Goal: Task Accomplishment & Management: Manage account settings

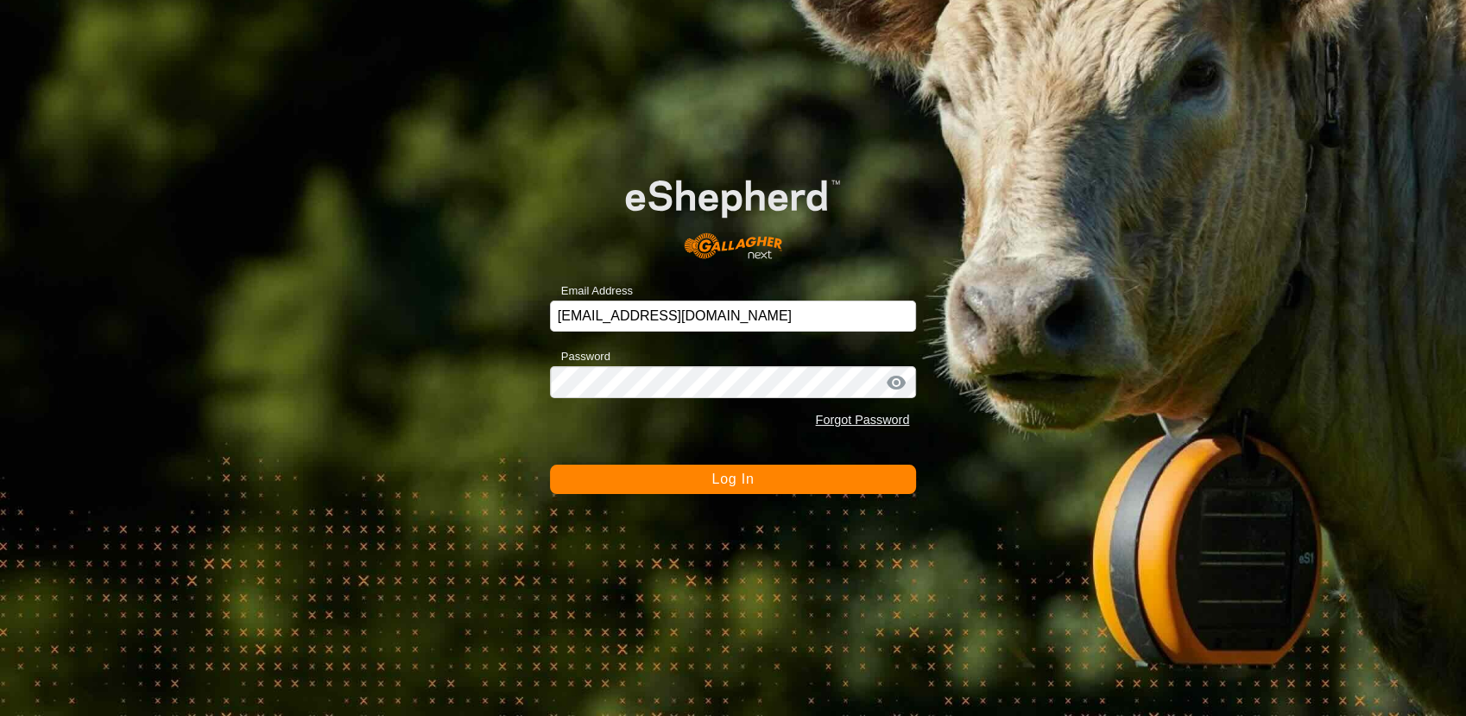
click at [698, 491] on button "Log In" at bounding box center [733, 479] width 367 height 29
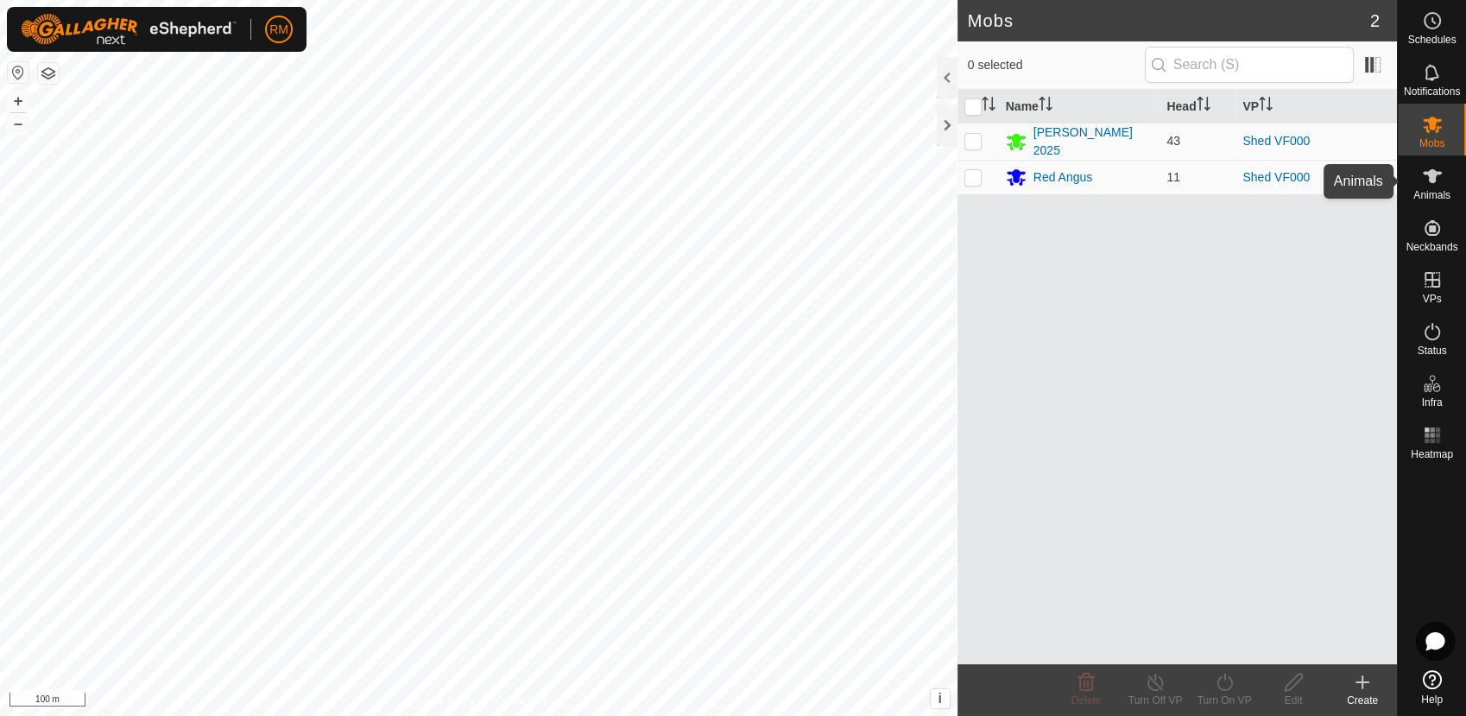
click at [1437, 184] on icon at bounding box center [1432, 176] width 21 height 21
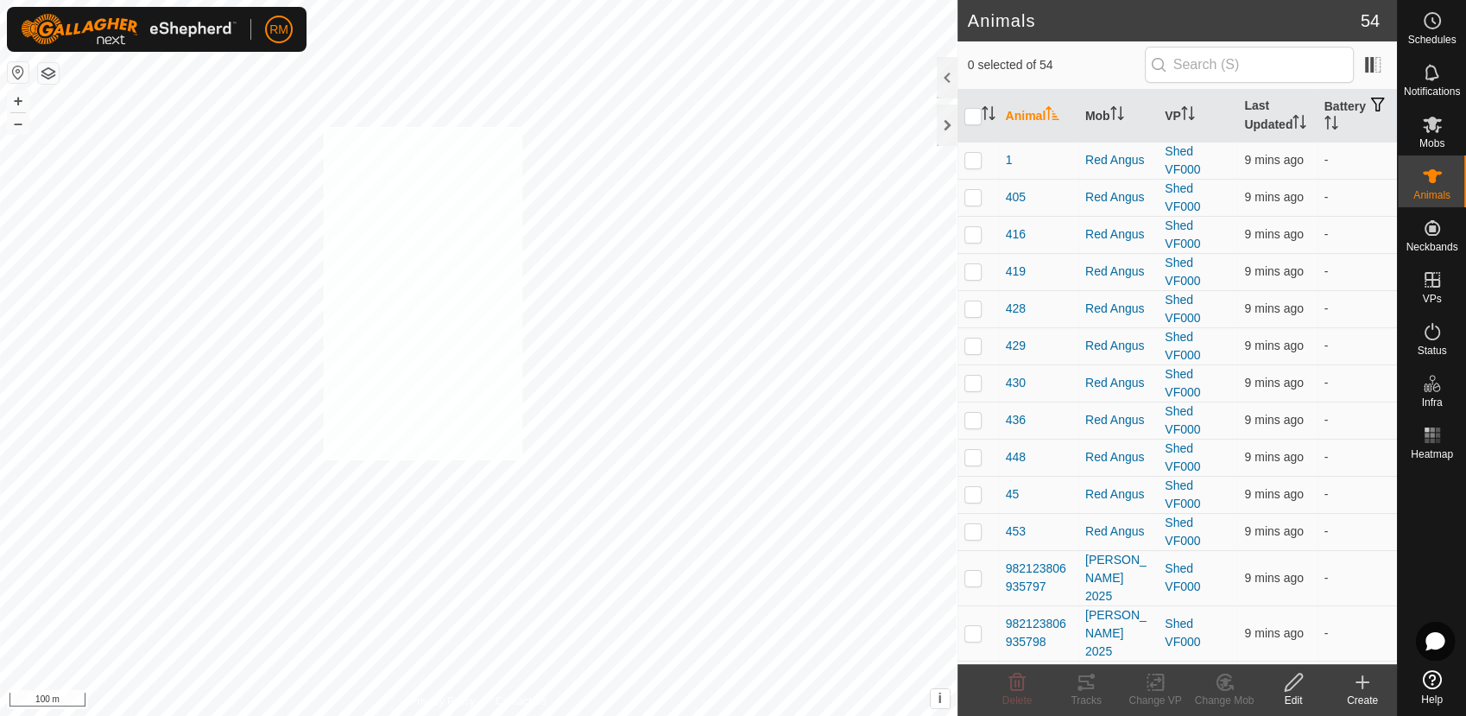
checkbox input "true"
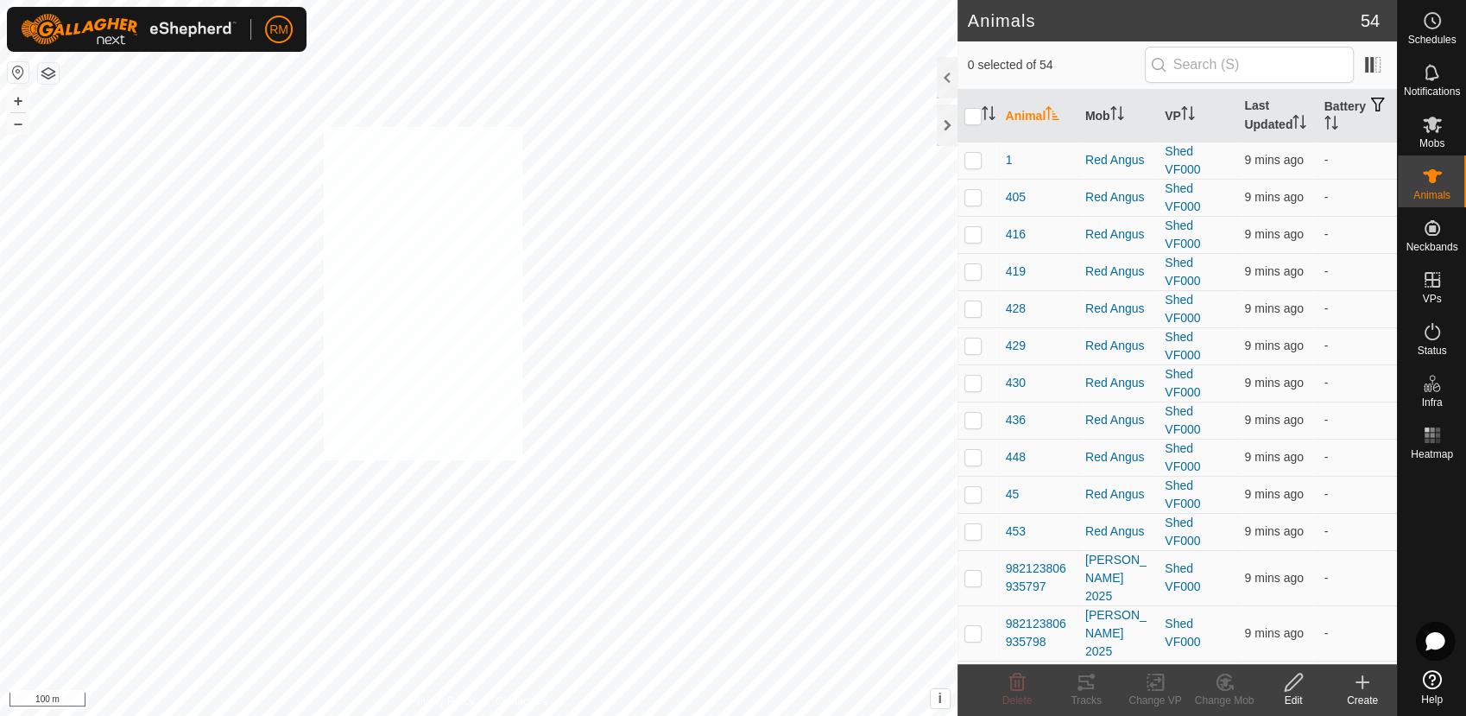
checkbox input "true"
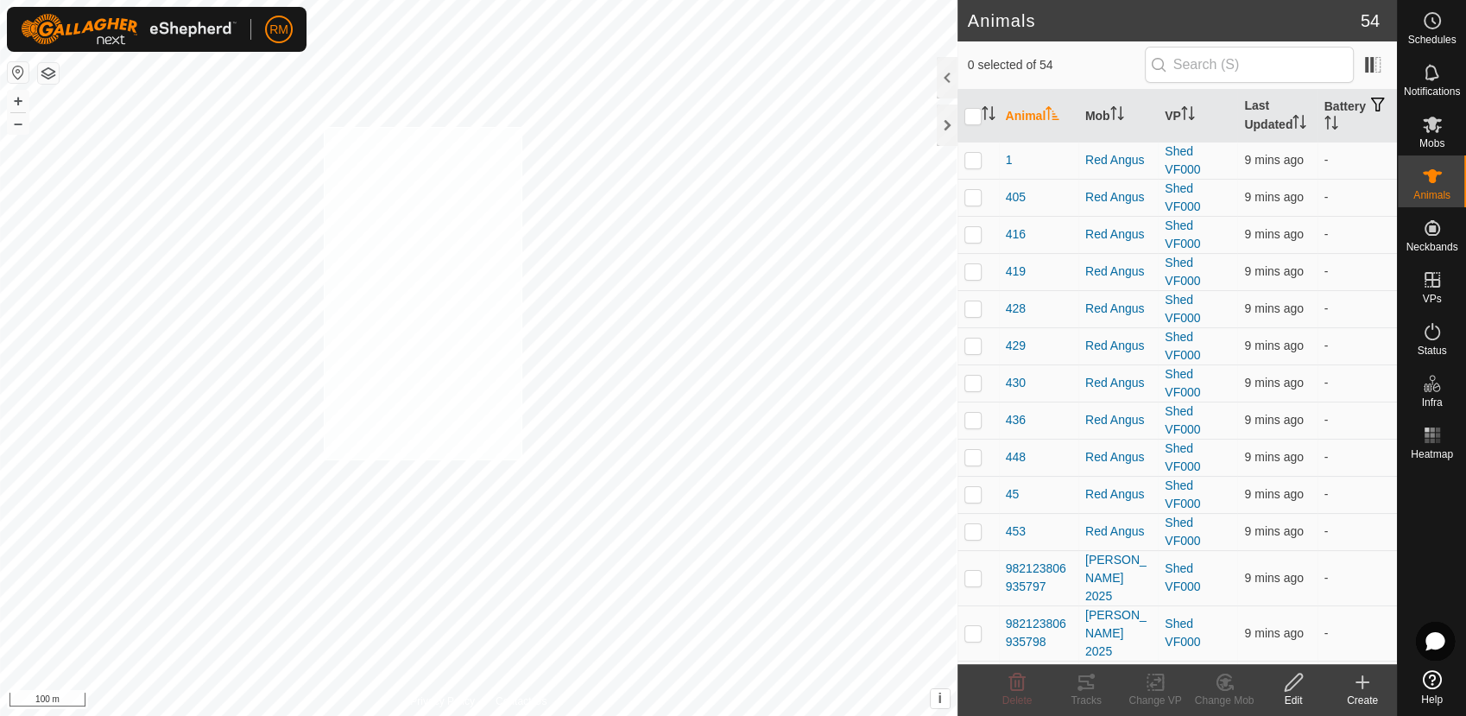
checkbox input "true"
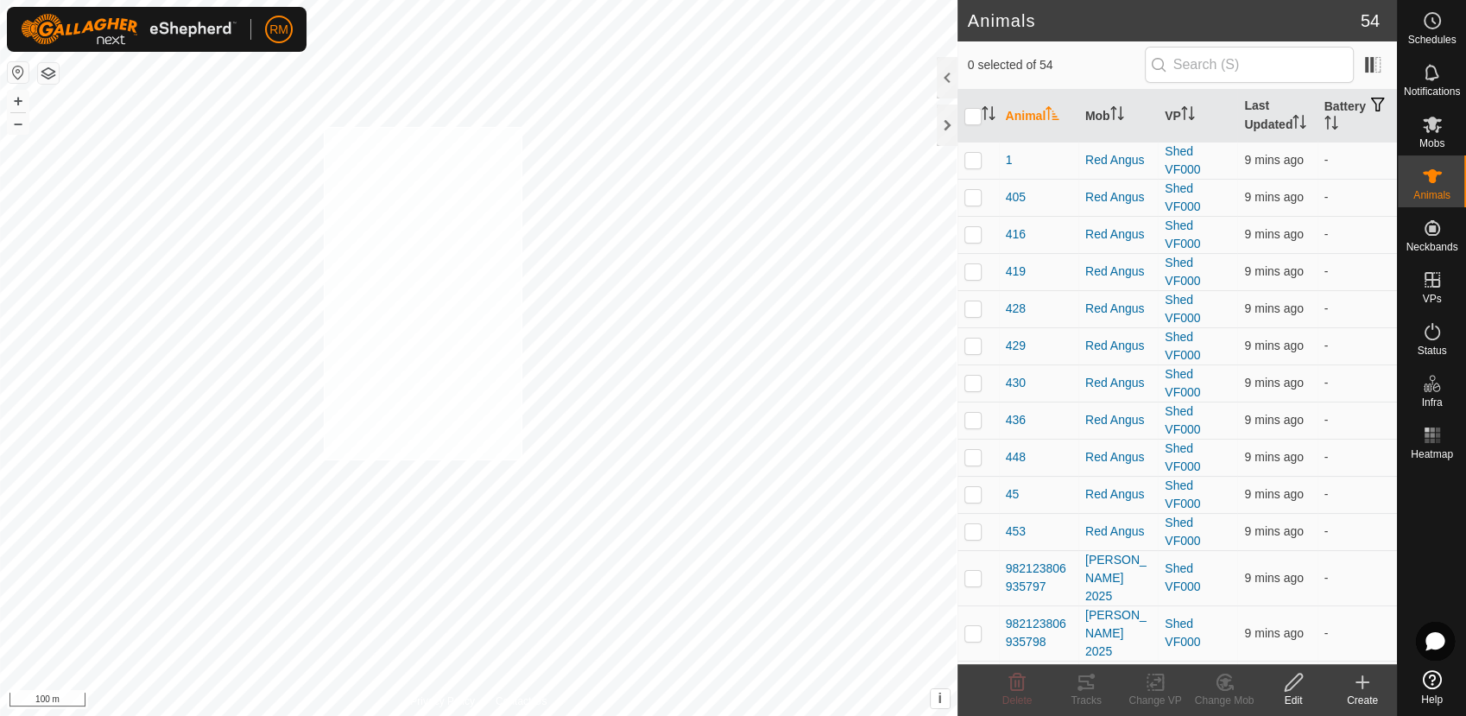
checkbox input "true"
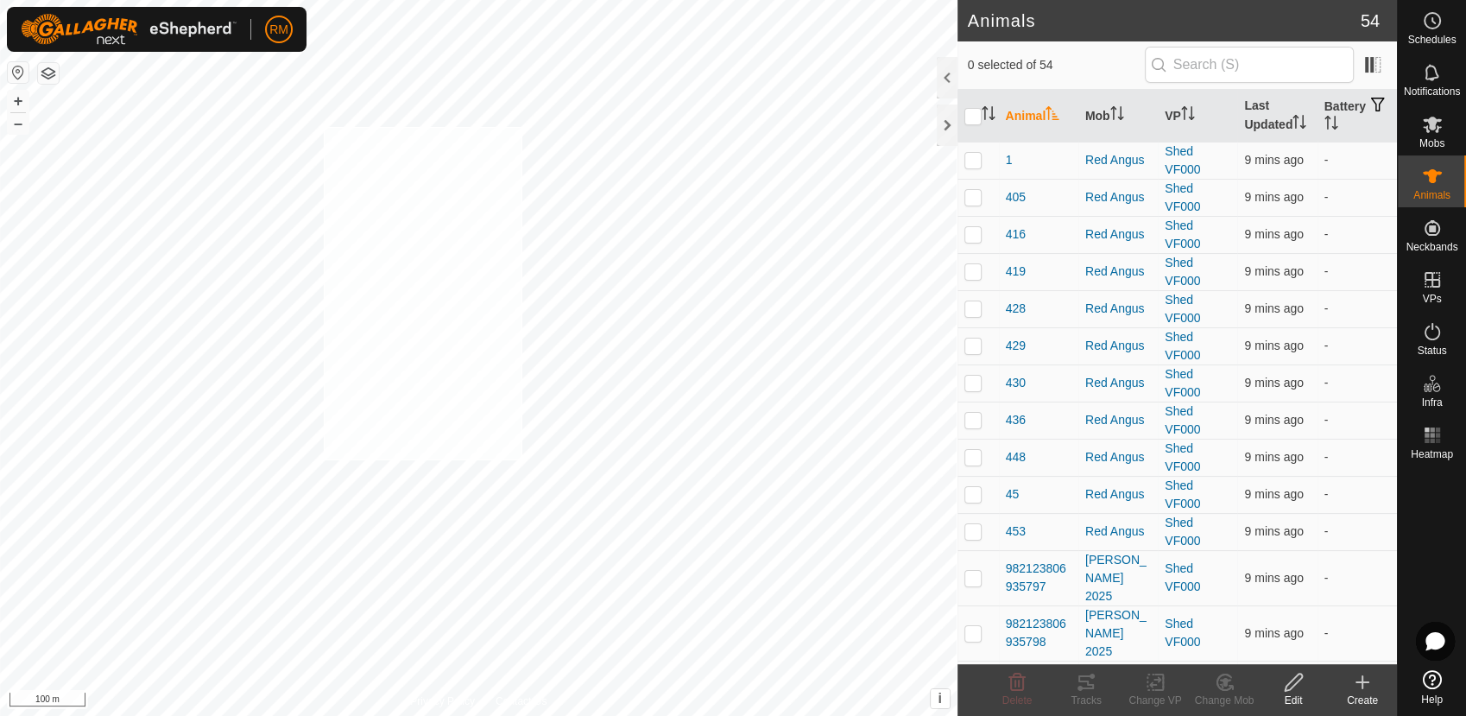
checkbox input "true"
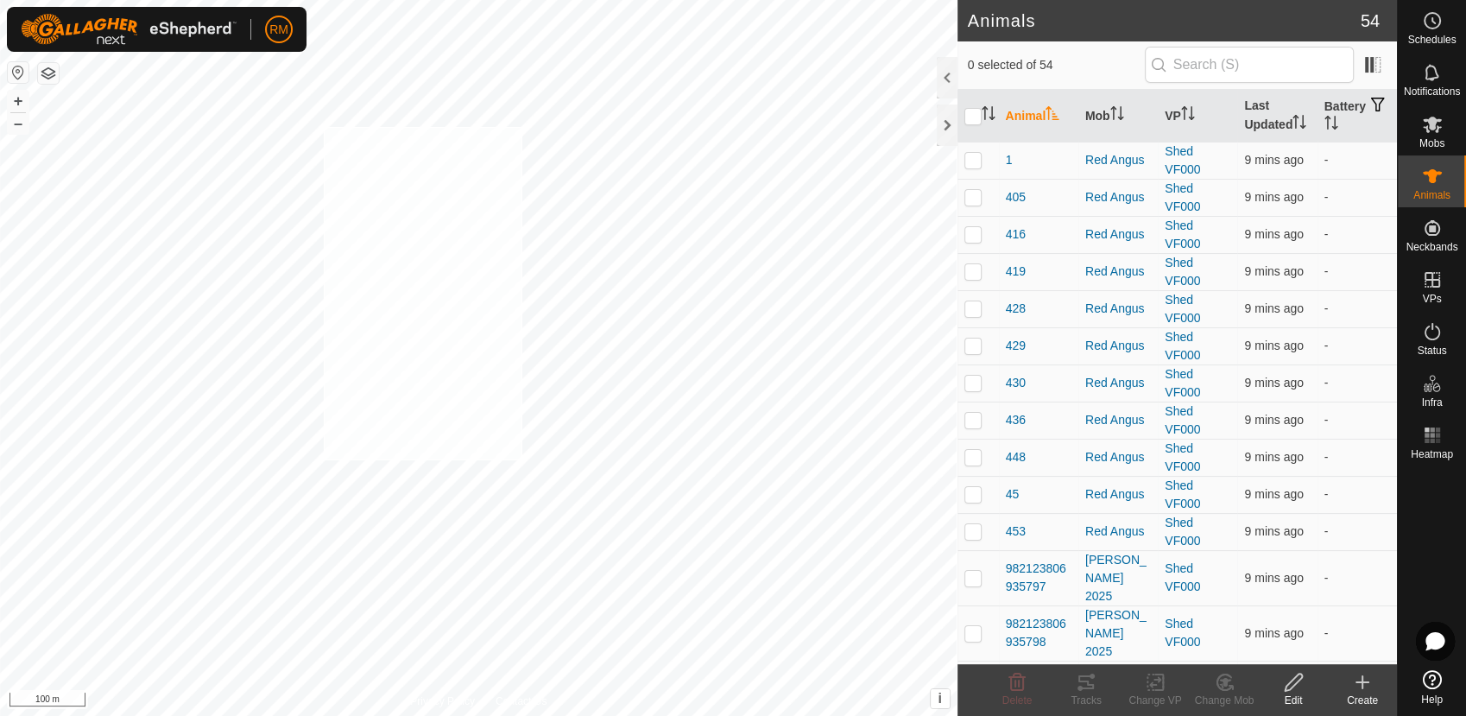
checkbox input "true"
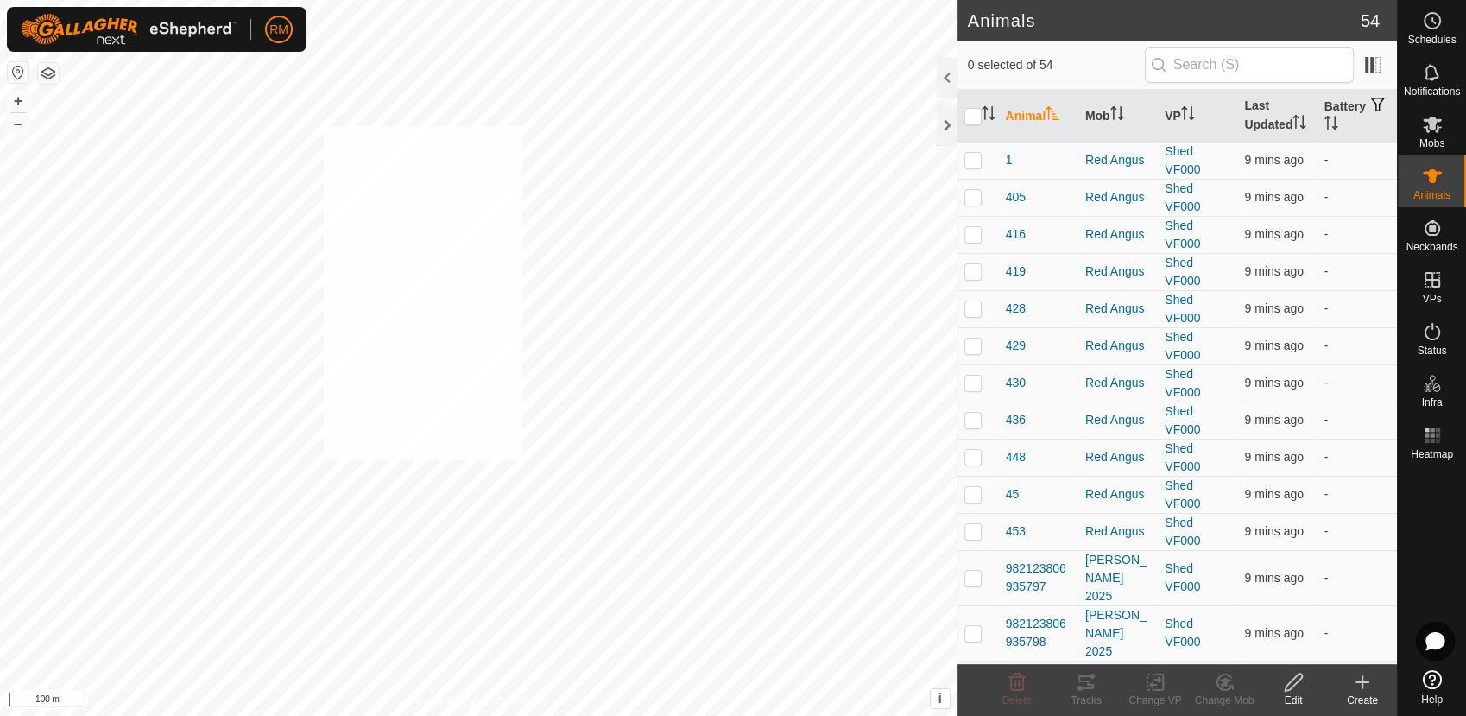
checkbox input "true"
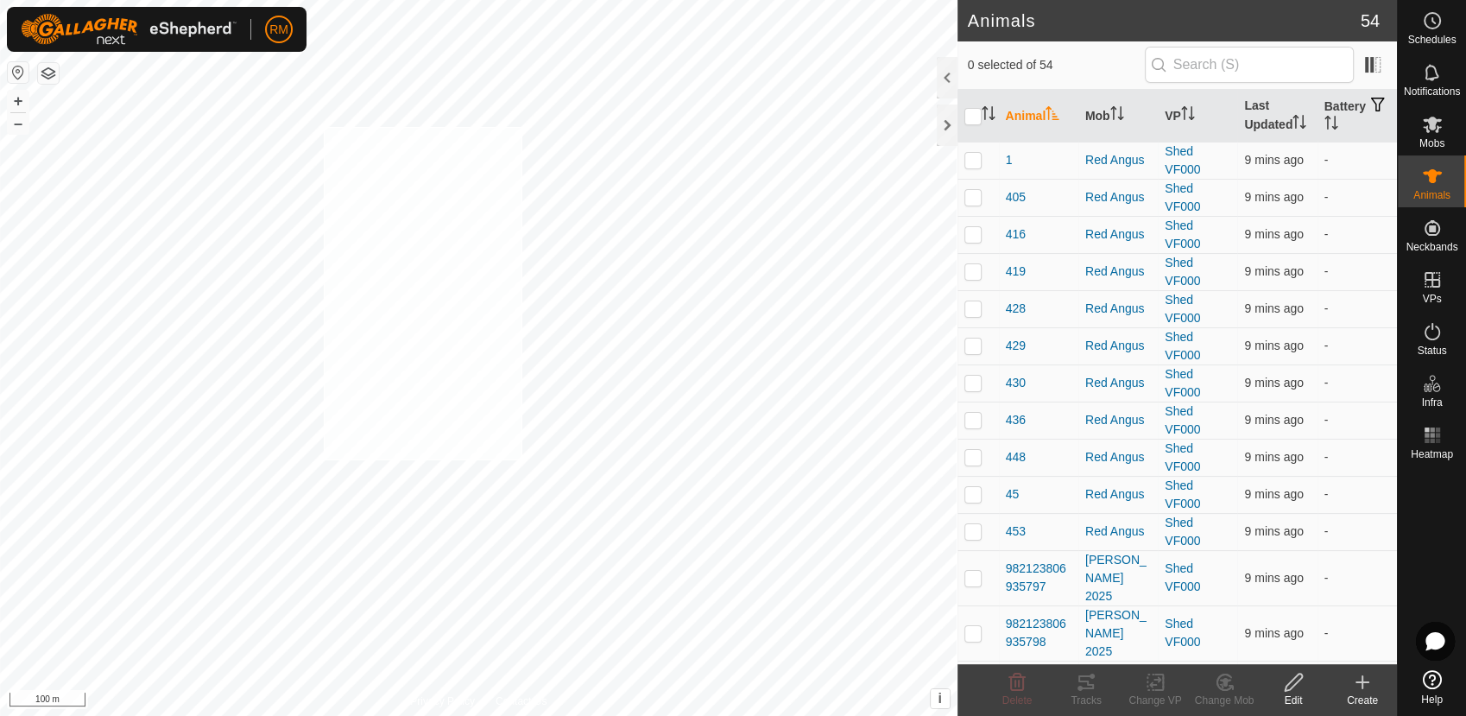
checkbox input "true"
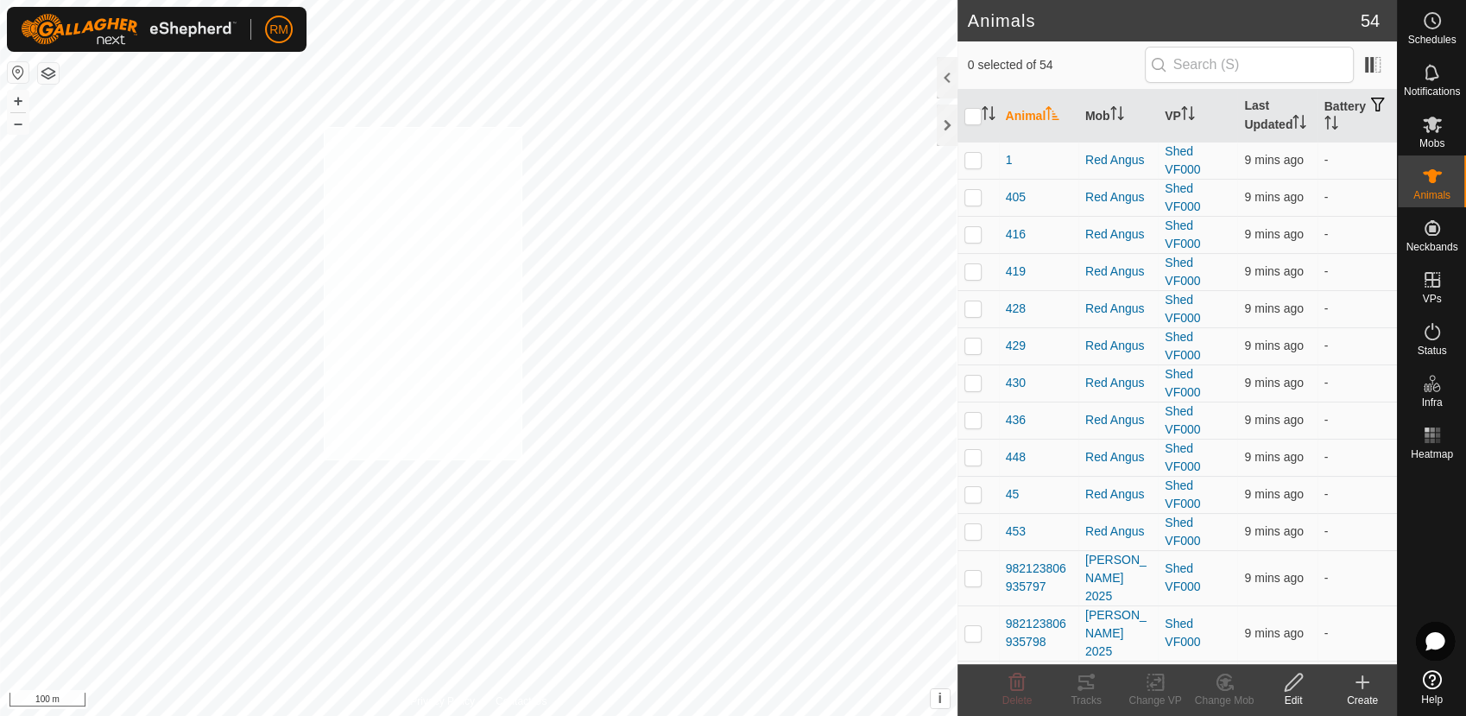
checkbox input "true"
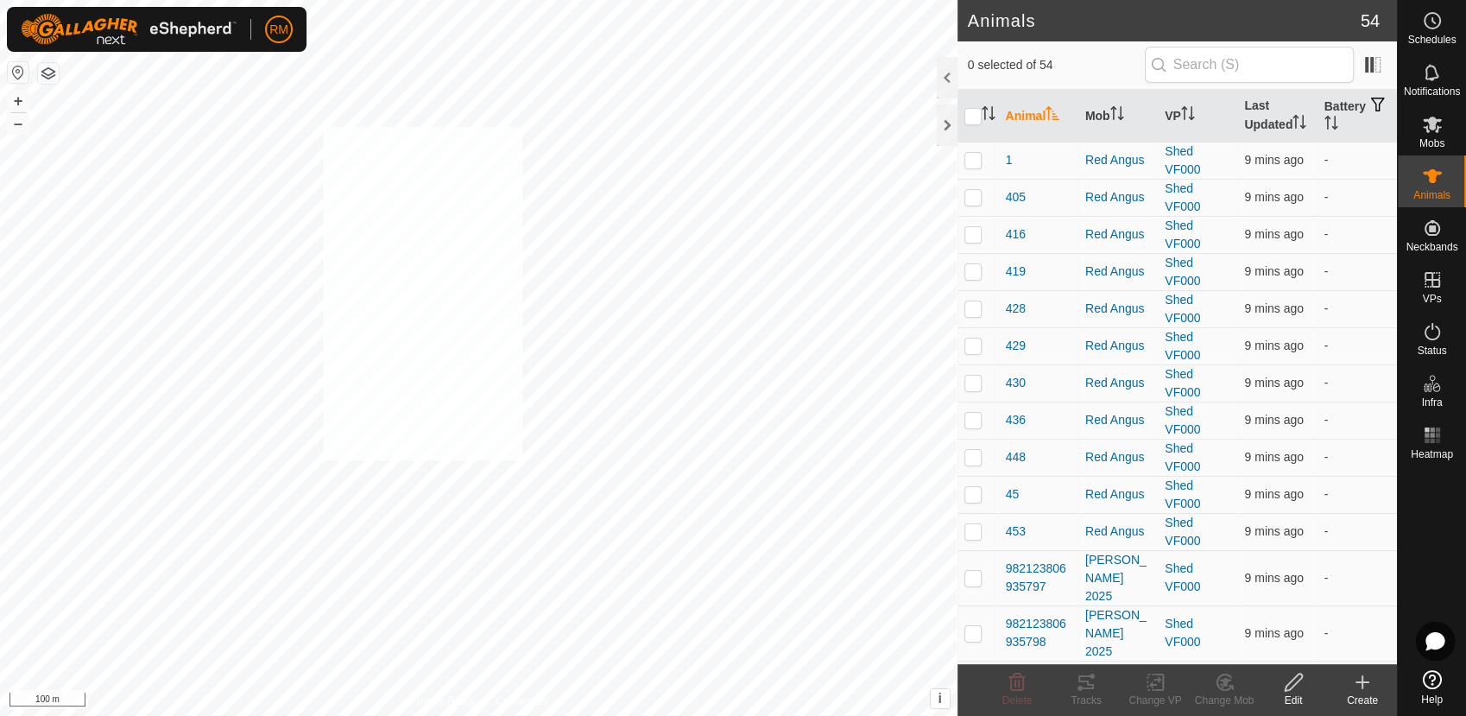
checkbox input "true"
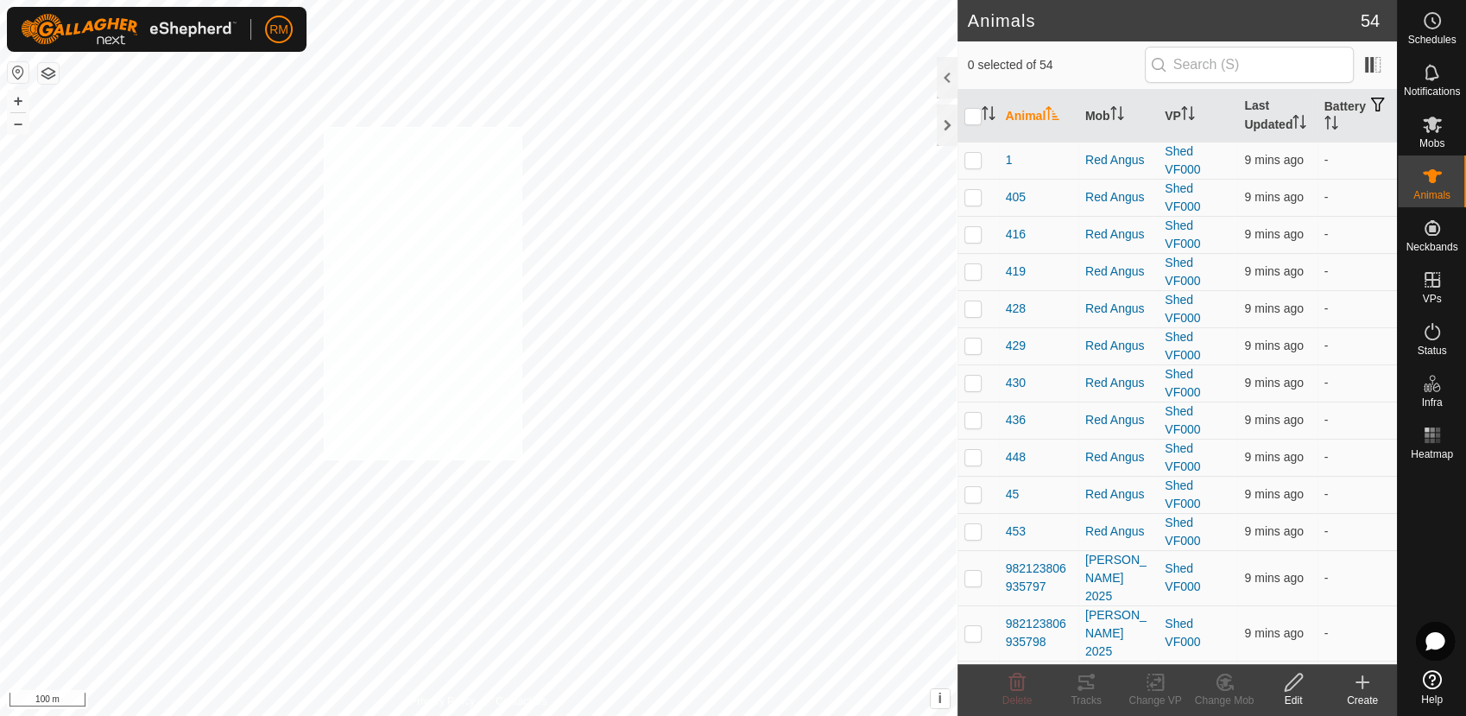
checkbox input "true"
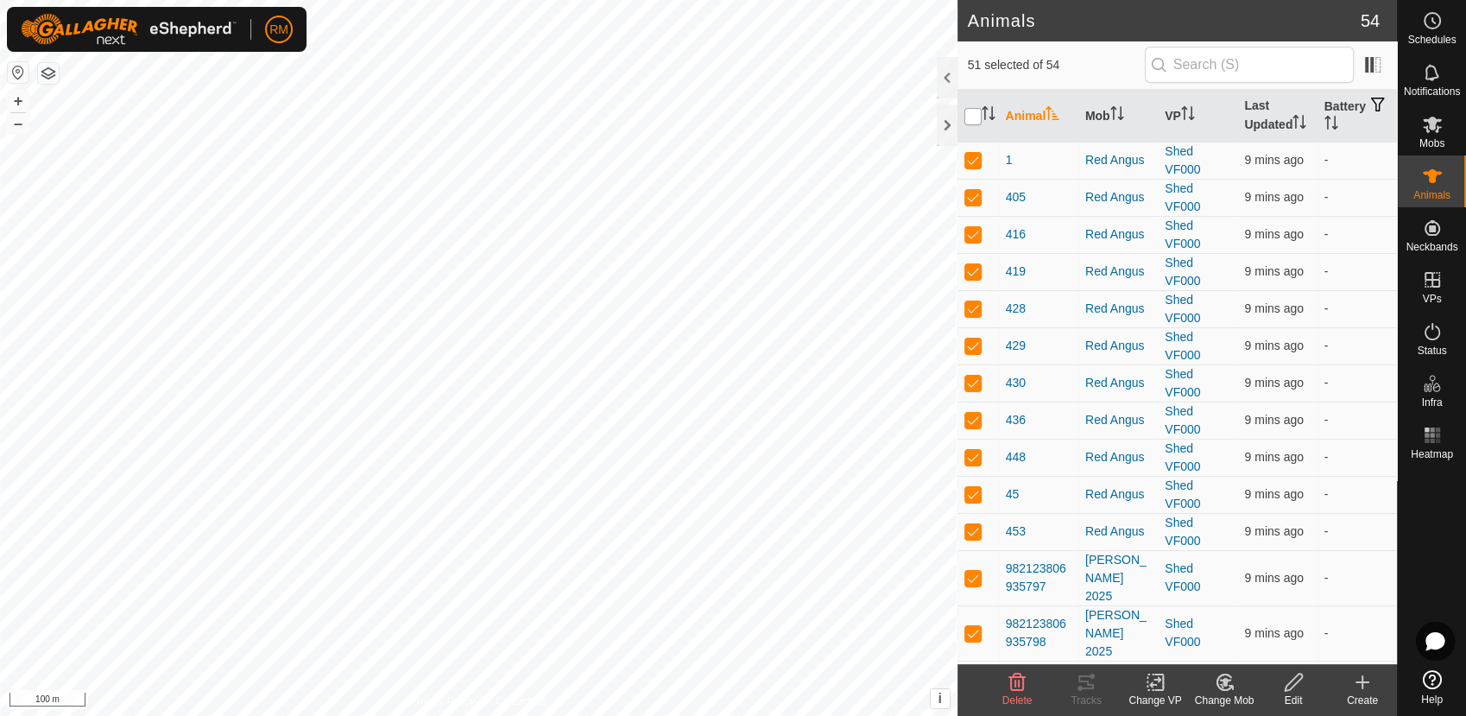
click at [974, 116] on input "checkbox" at bounding box center [973, 116] width 17 height 17
checkbox input "true"
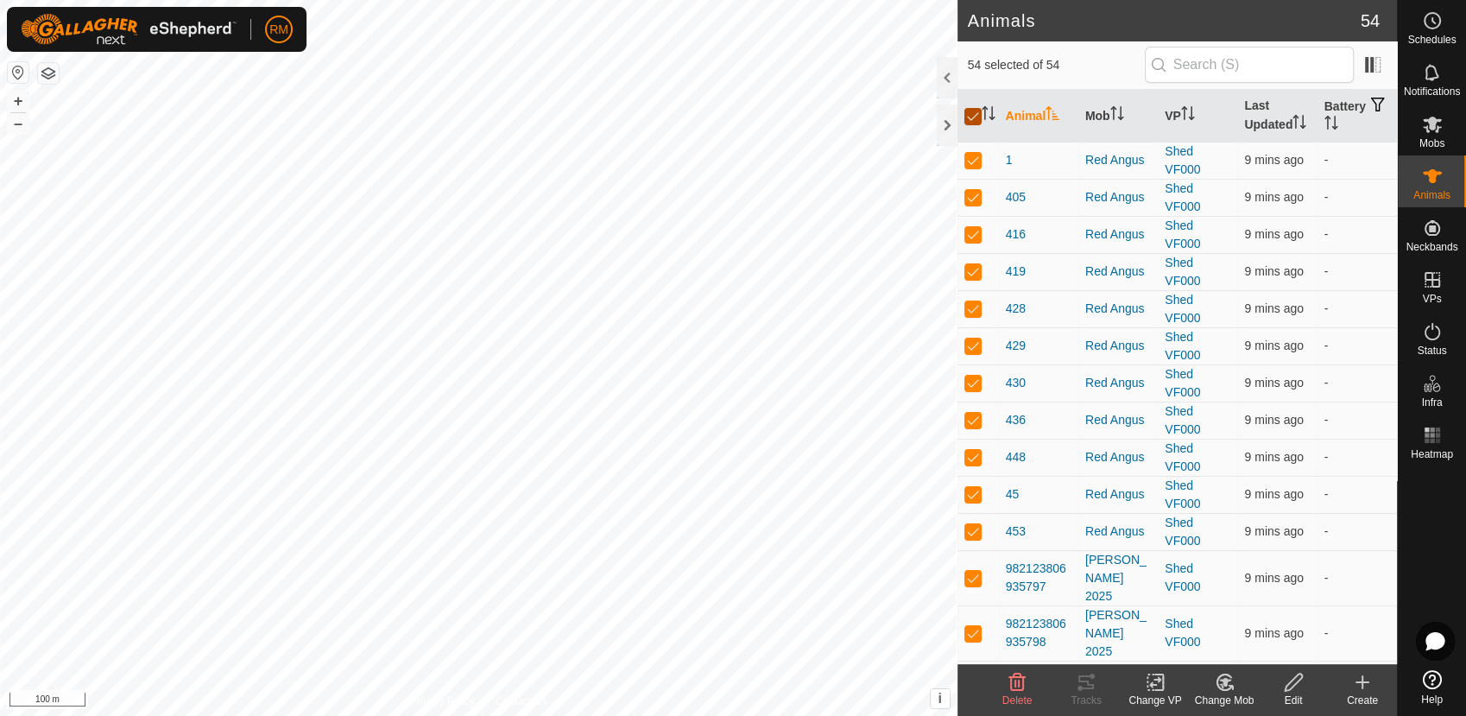
click at [974, 116] on input "checkbox" at bounding box center [973, 116] width 17 height 17
checkbox input "false"
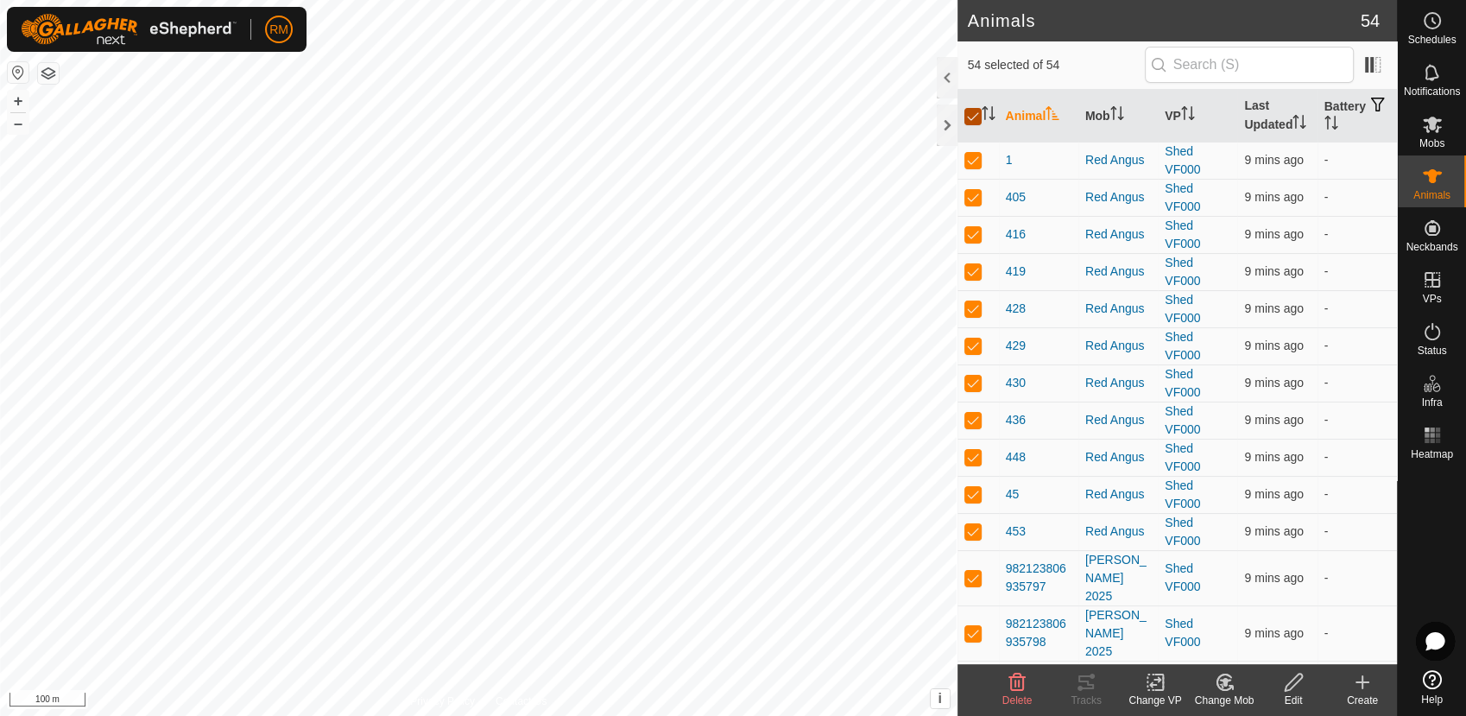
checkbox input "false"
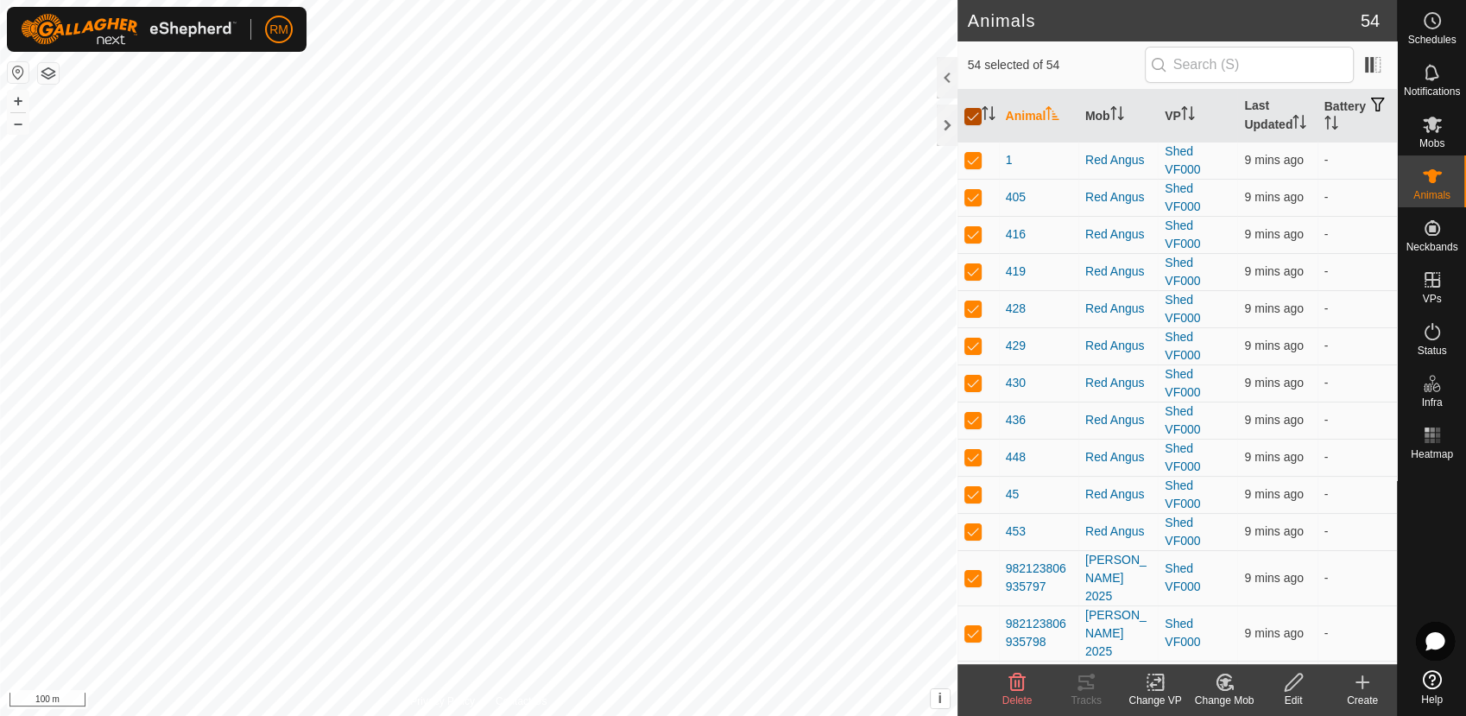
checkbox input "false"
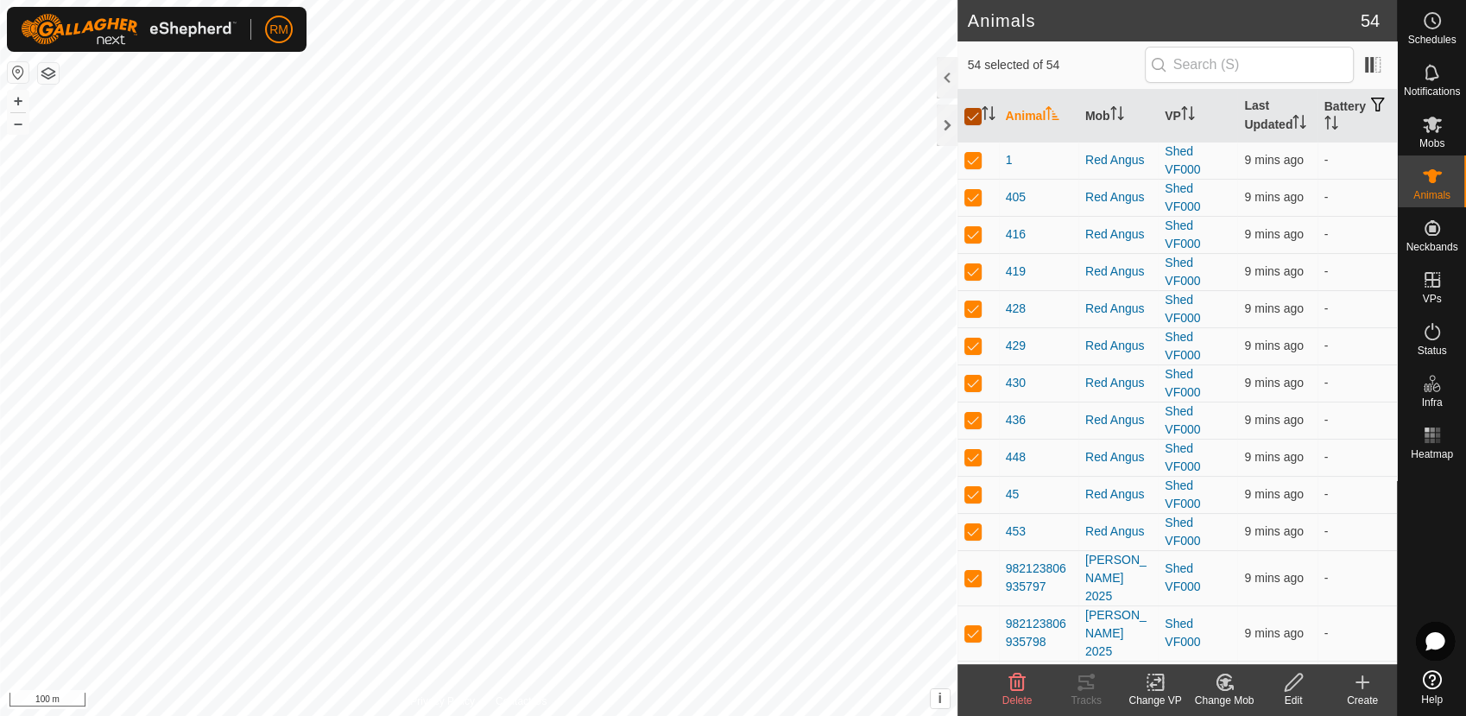
checkbox input "false"
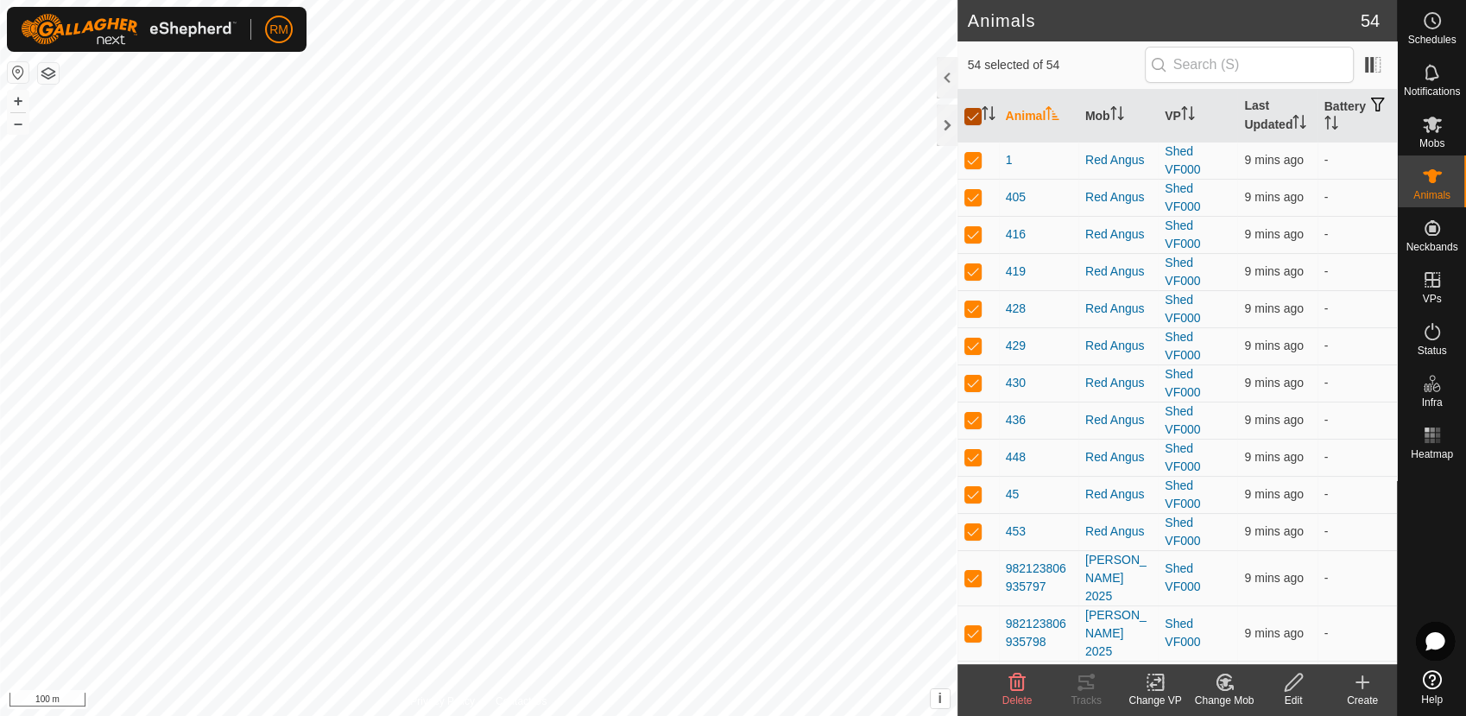
checkbox input "false"
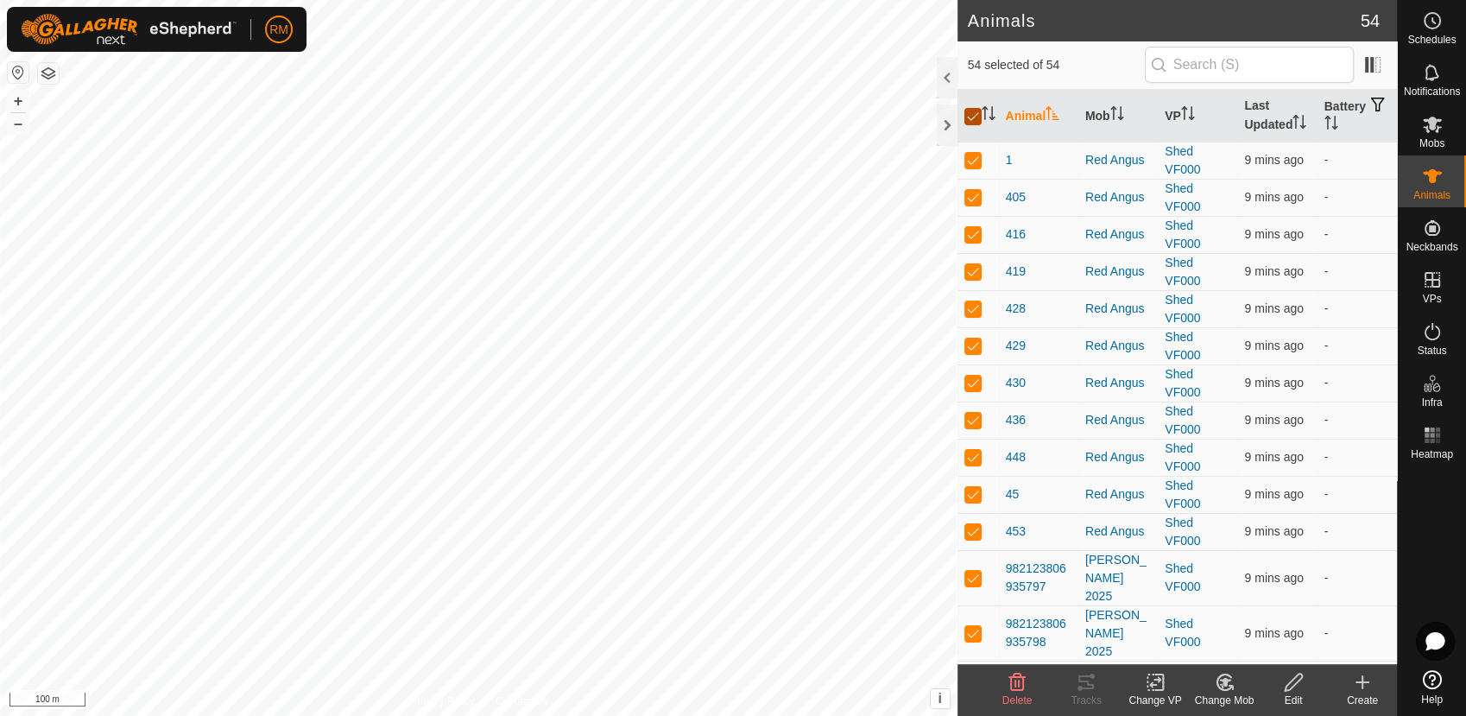
checkbox input "false"
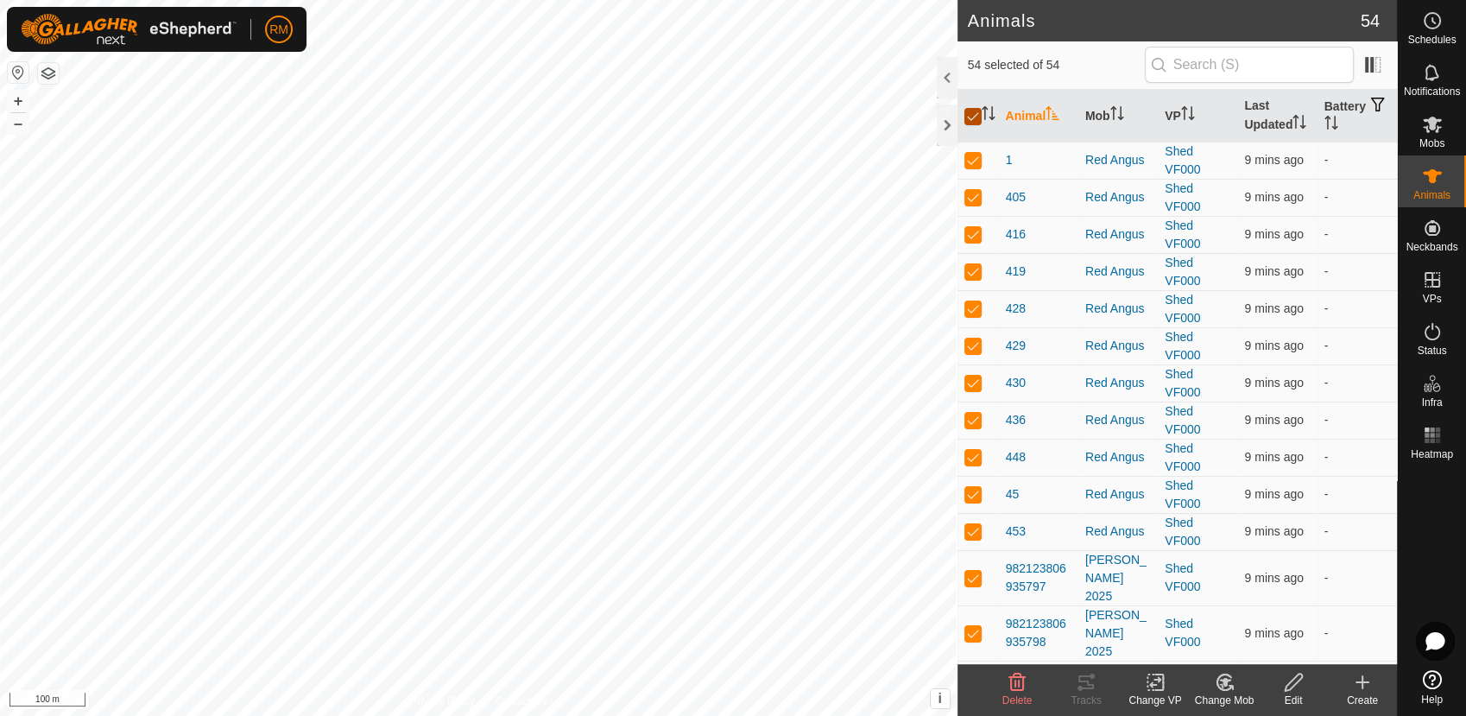
checkbox input "false"
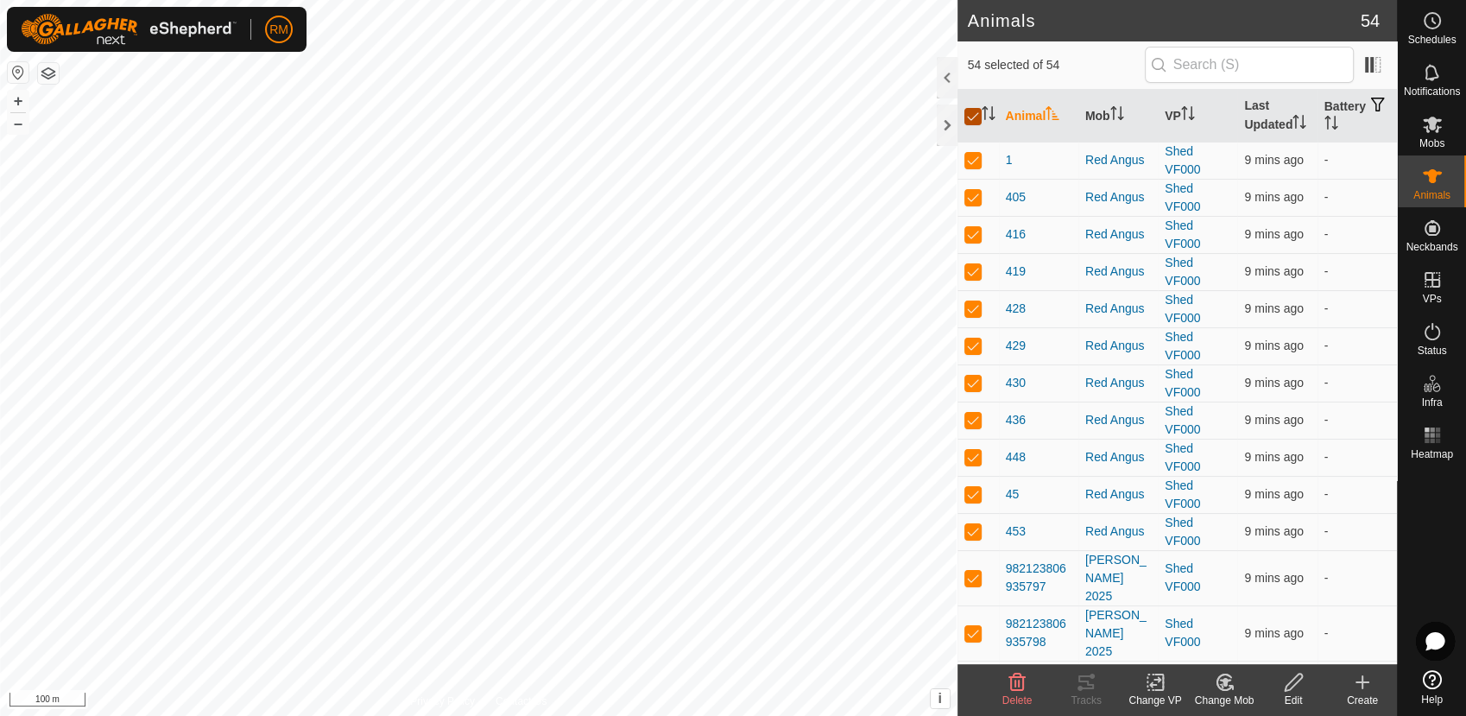
checkbox input "false"
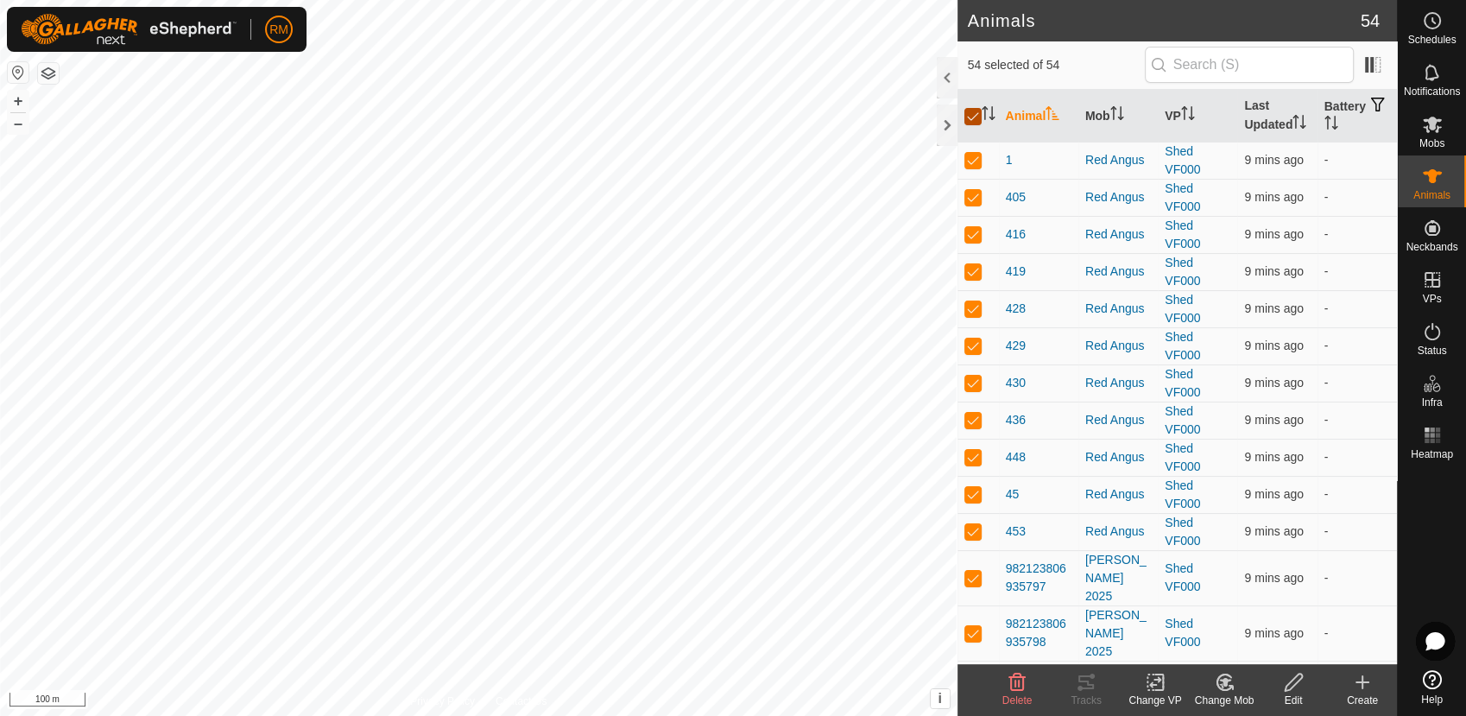
checkbox input "false"
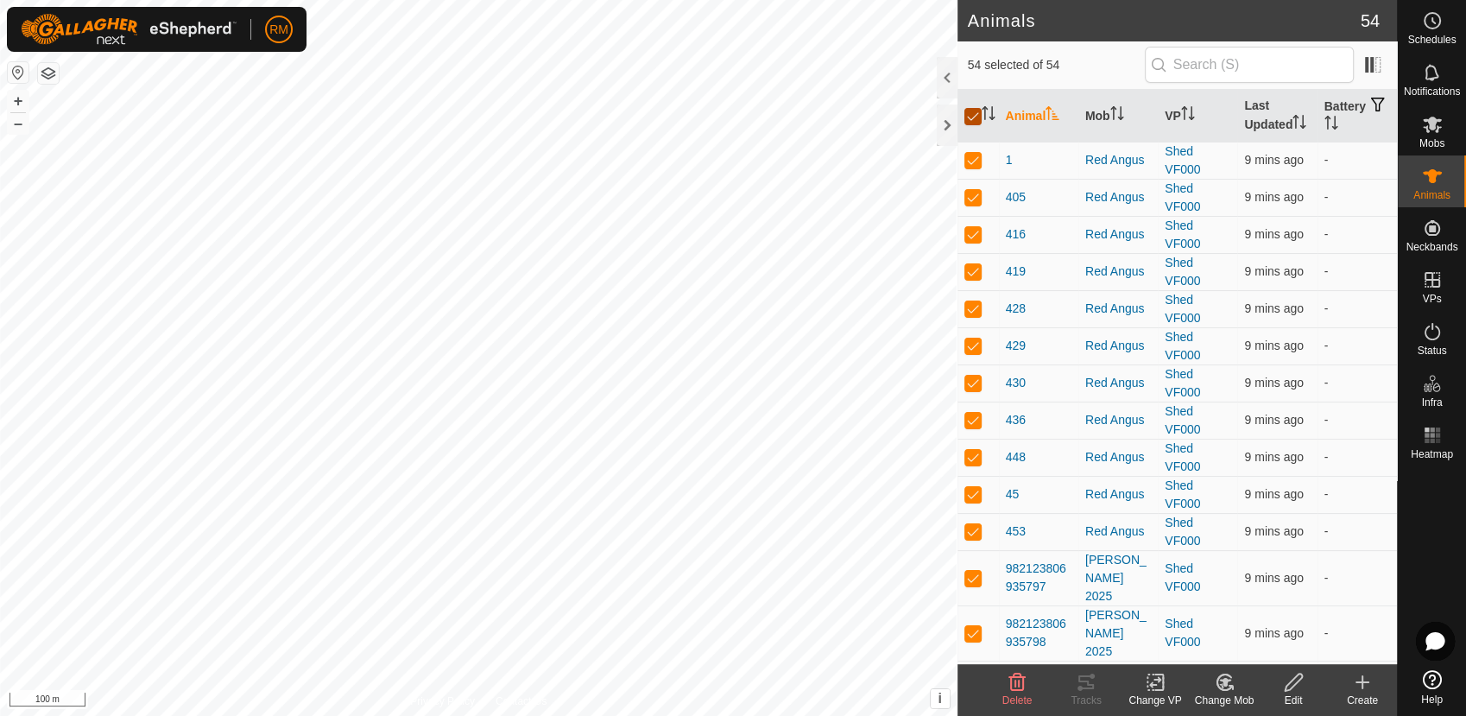
checkbox input "false"
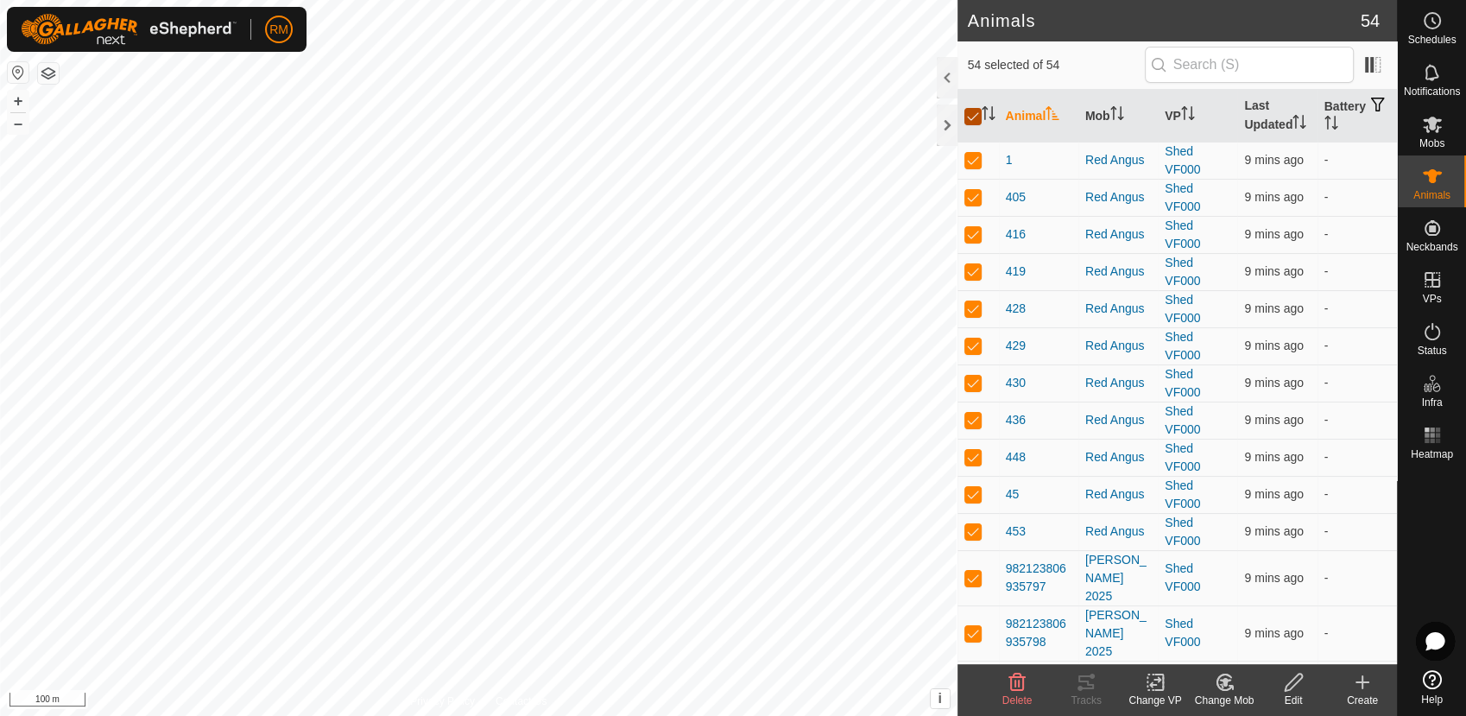
checkbox input "false"
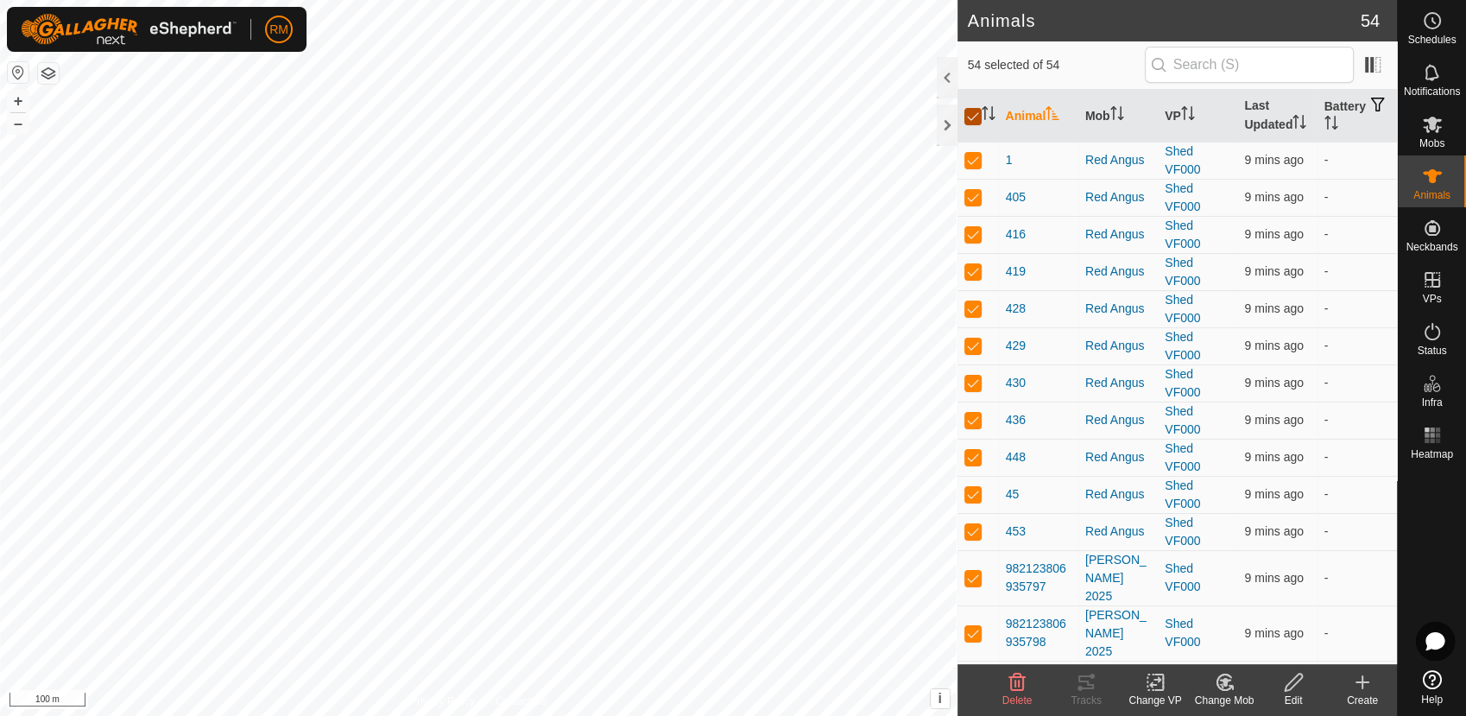
checkbox input "false"
